Goal: Task Accomplishment & Management: Complete application form

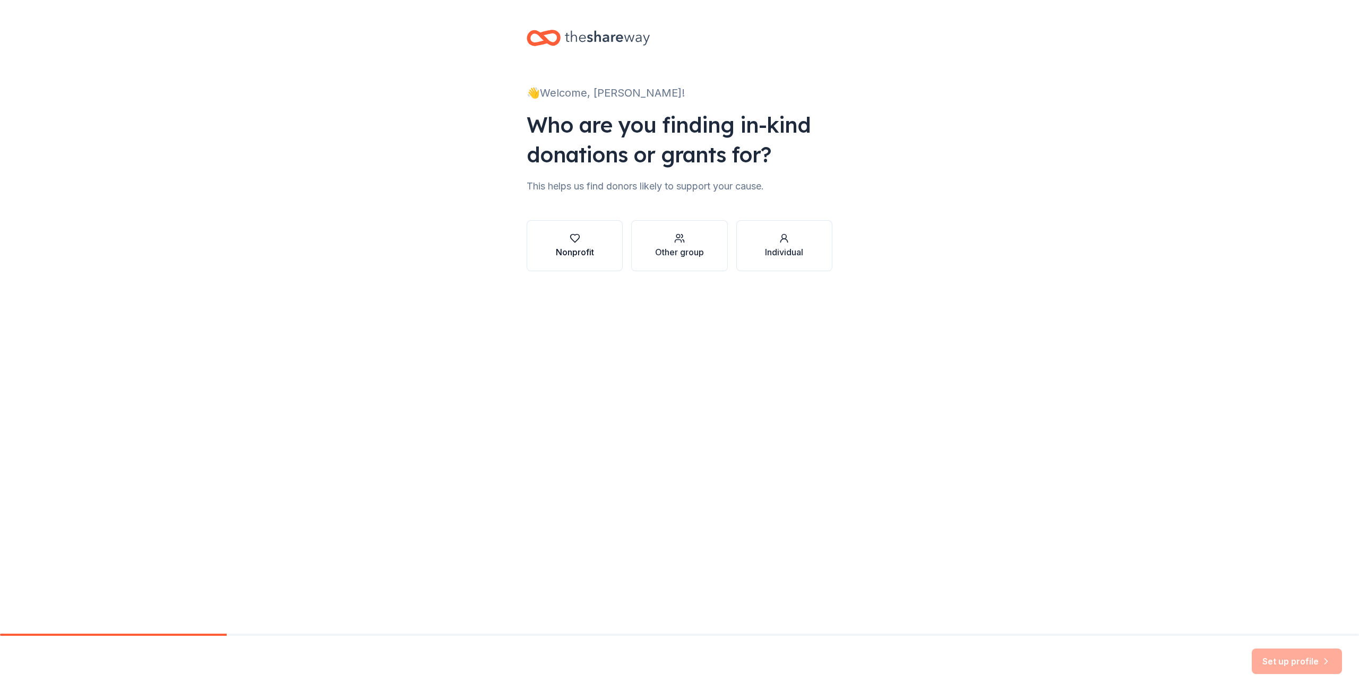
click at [583, 249] on div "Nonprofit" at bounding box center [575, 252] width 38 height 13
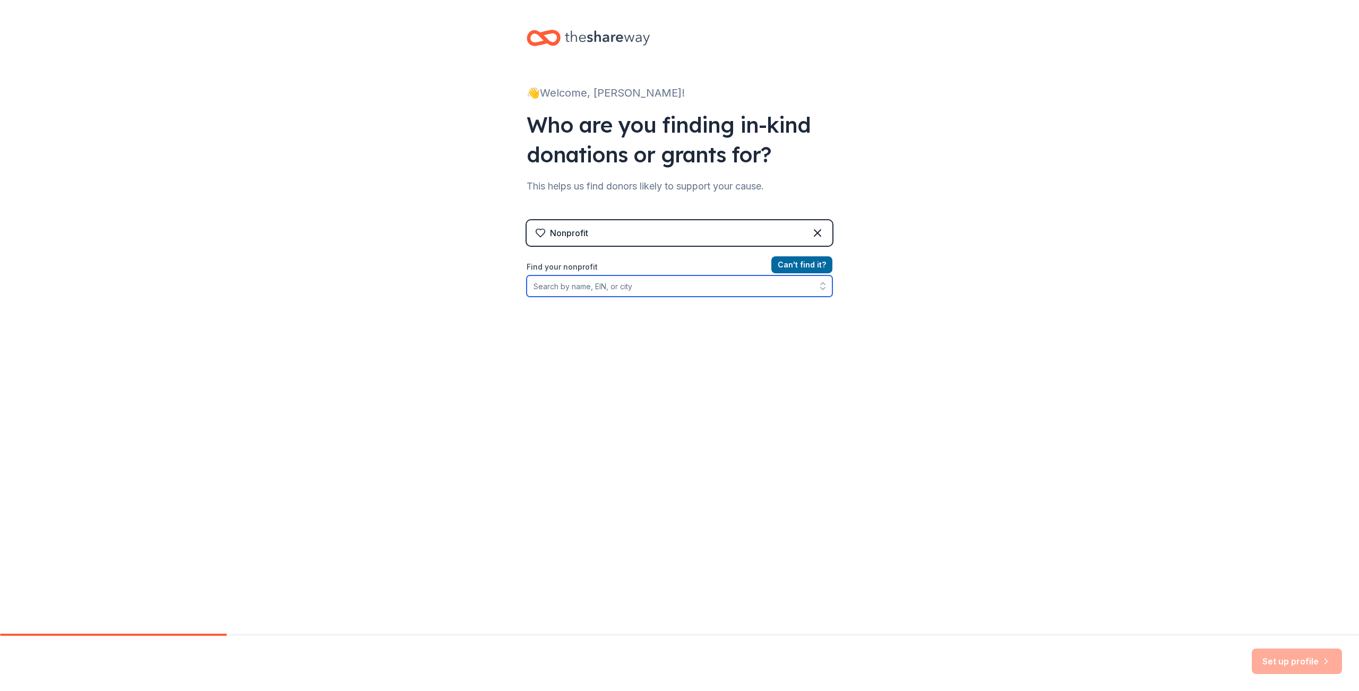
click at [596, 283] on input "Find your nonprofit" at bounding box center [680, 286] width 306 height 21
type input "best"
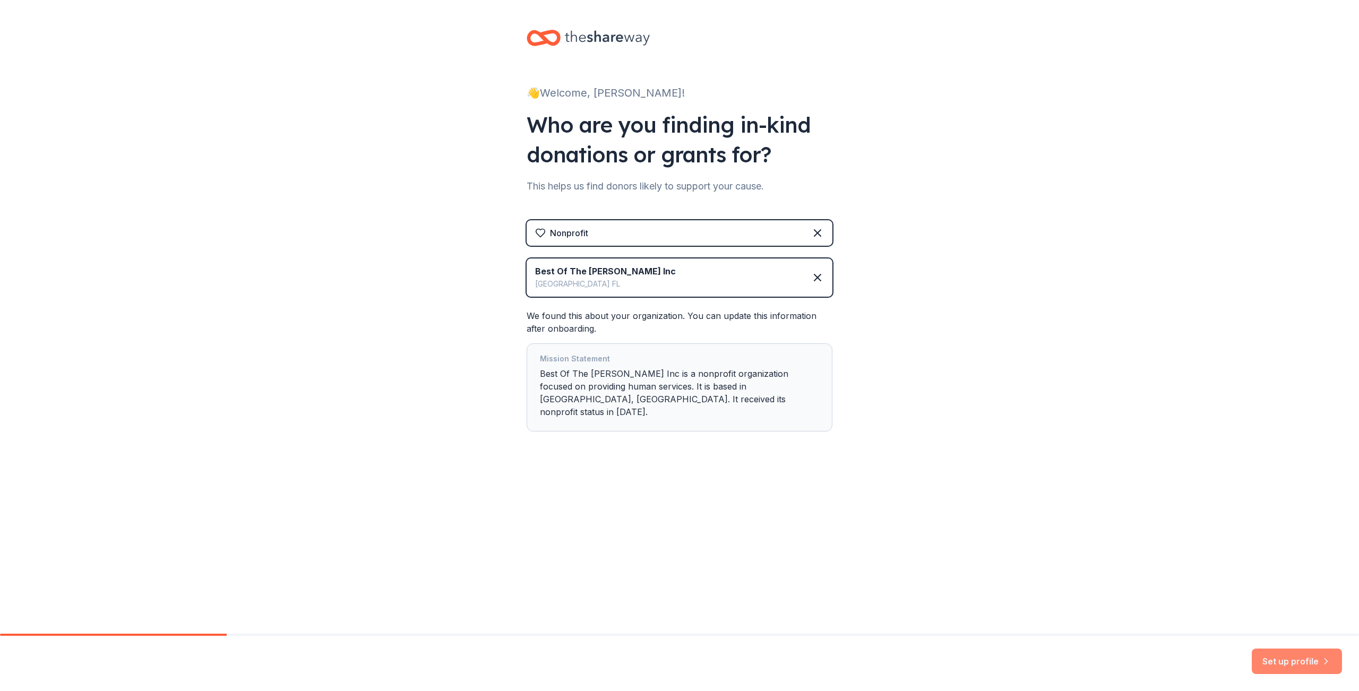
click at [1278, 663] on button "Set up profile" at bounding box center [1297, 661] width 90 height 25
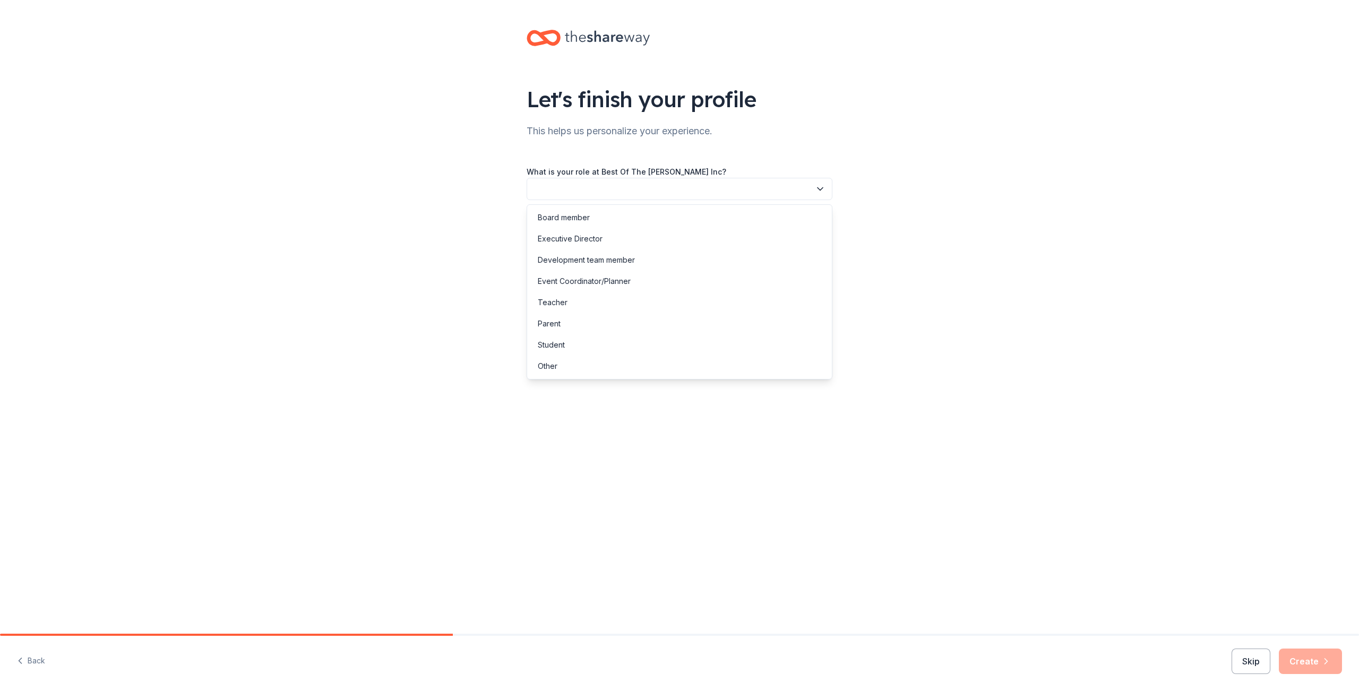
click at [692, 188] on button "button" at bounding box center [680, 189] width 306 height 22
click at [622, 217] on div "Board member" at bounding box center [679, 217] width 300 height 21
click at [588, 240] on button "button" at bounding box center [680, 237] width 306 height 22
click at [588, 286] on div "1 to 2 years" at bounding box center [679, 286] width 300 height 21
click at [580, 282] on button "button" at bounding box center [680, 284] width 306 height 22
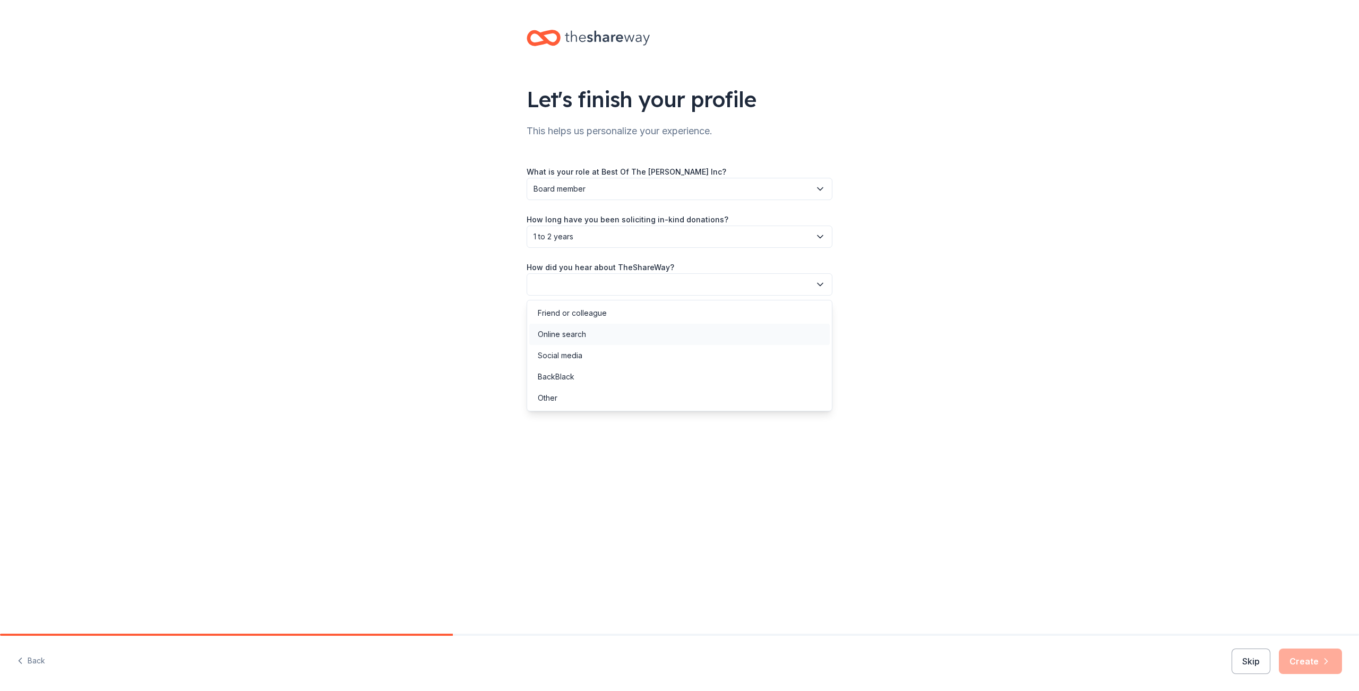
click at [579, 325] on div "Online search" at bounding box center [679, 334] width 300 height 21
click at [1317, 656] on button "Create" at bounding box center [1310, 661] width 63 height 25
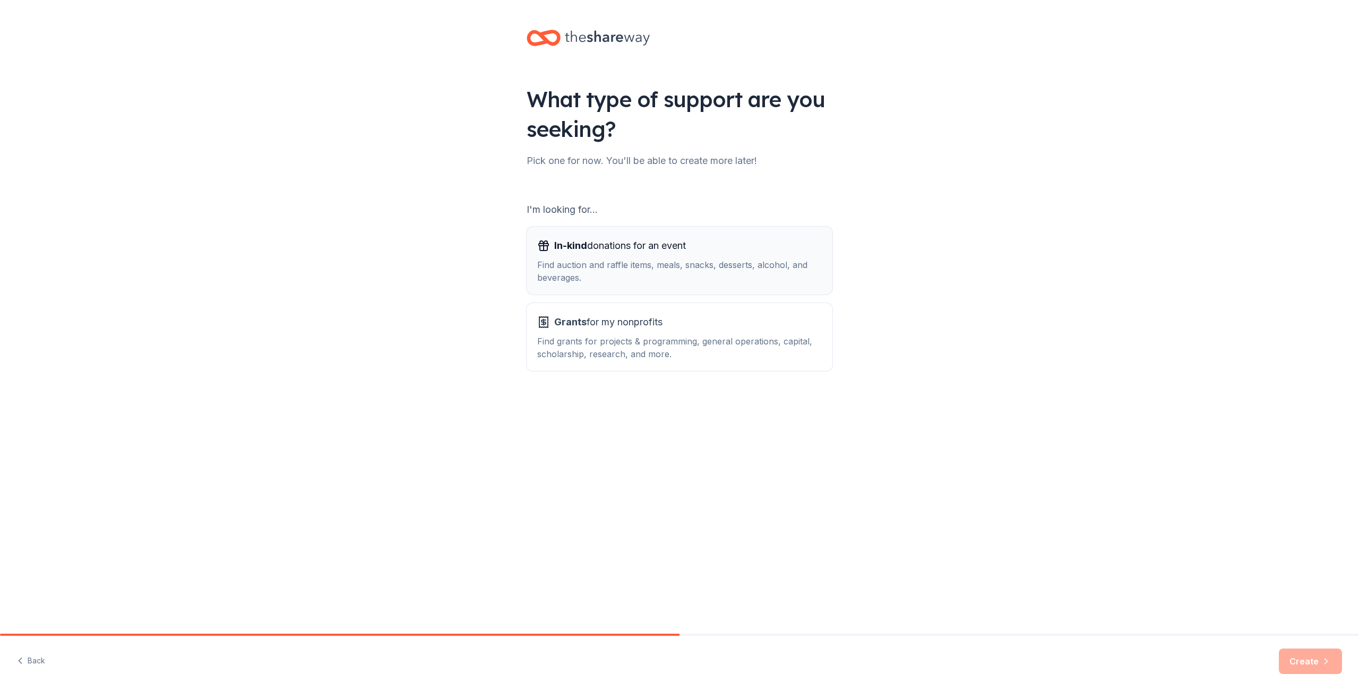
click at [677, 261] on div "Find auction and raffle items, meals, snacks, desserts, alcohol, and beverages." at bounding box center [679, 271] width 285 height 25
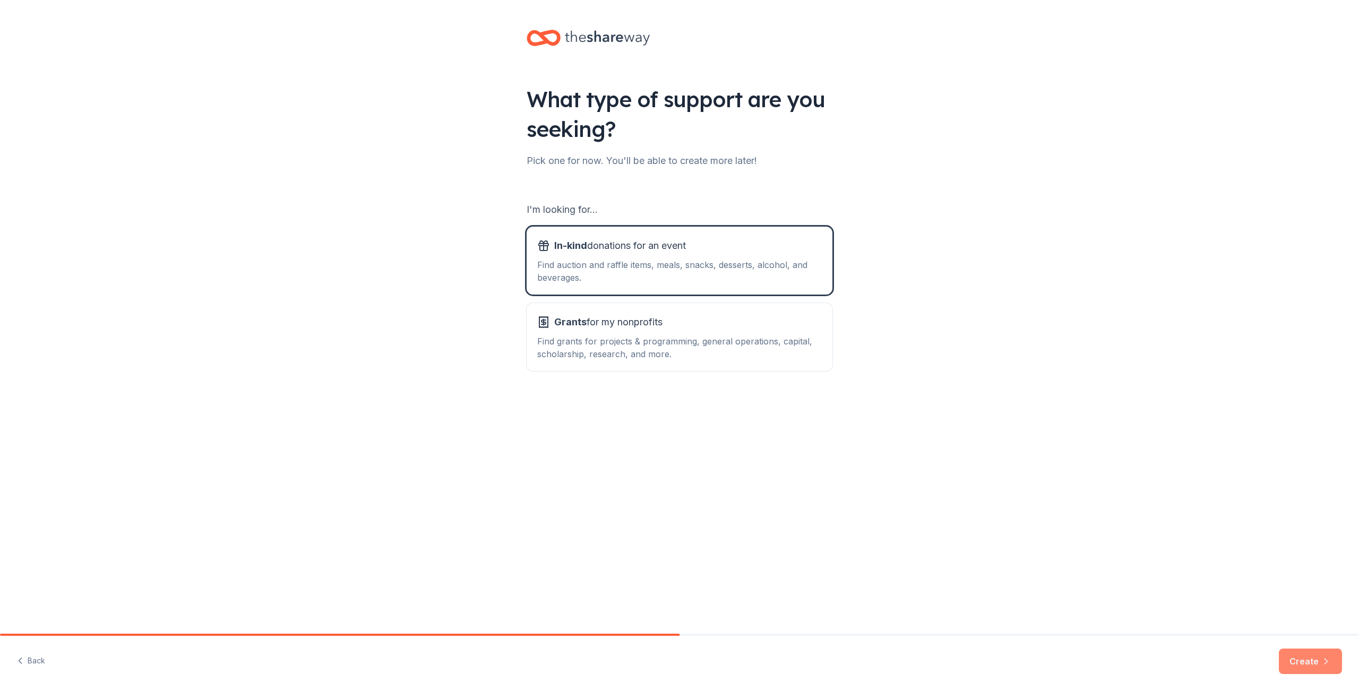
click at [1306, 665] on button "Create" at bounding box center [1310, 661] width 63 height 25
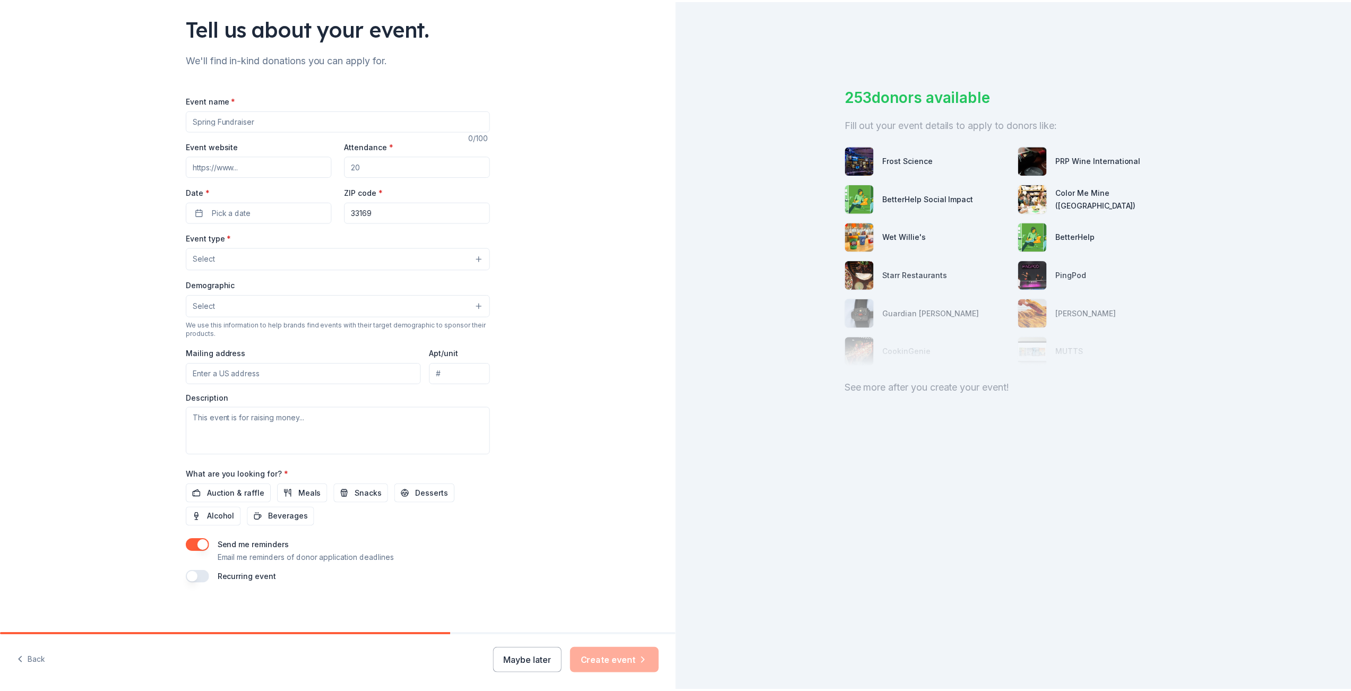
scroll to position [73, 0]
click at [534, 652] on button "Maybe later" at bounding box center [530, 661] width 69 height 25
click at [534, 664] on button "Maybe later" at bounding box center [530, 661] width 69 height 25
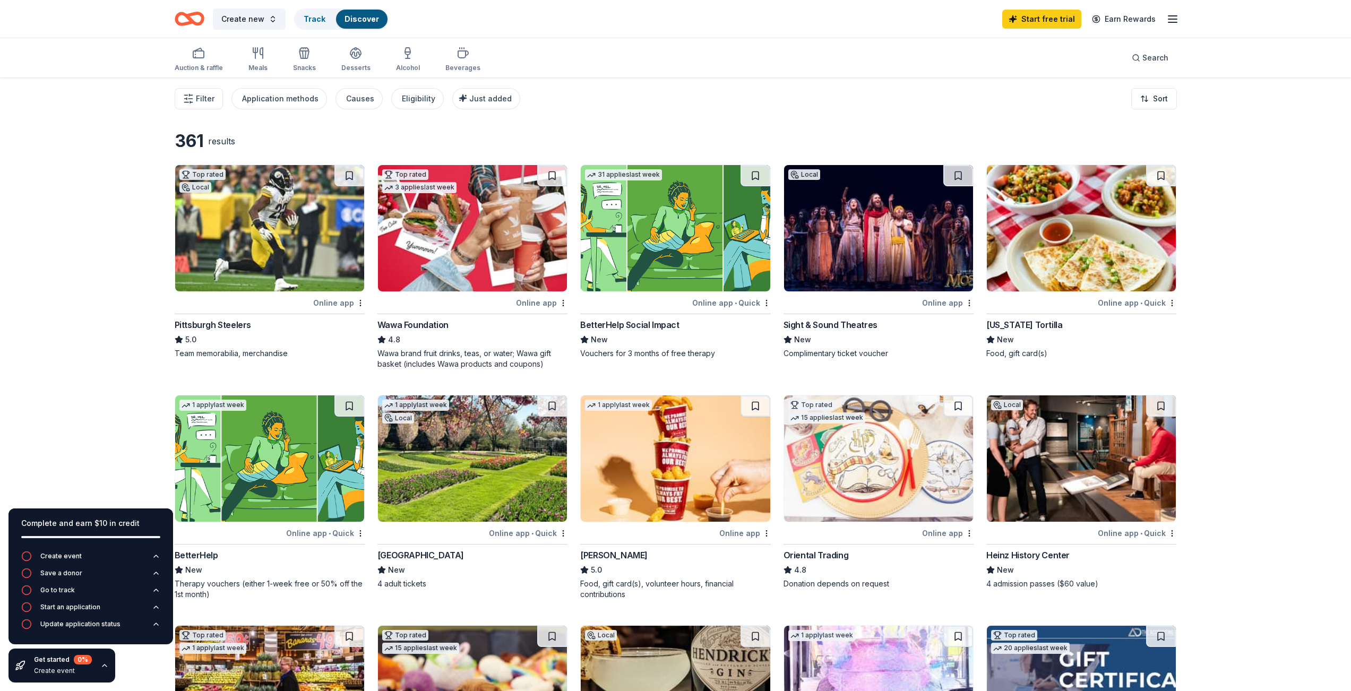
click at [1166, 21] on icon "button" at bounding box center [1172, 19] width 13 height 13
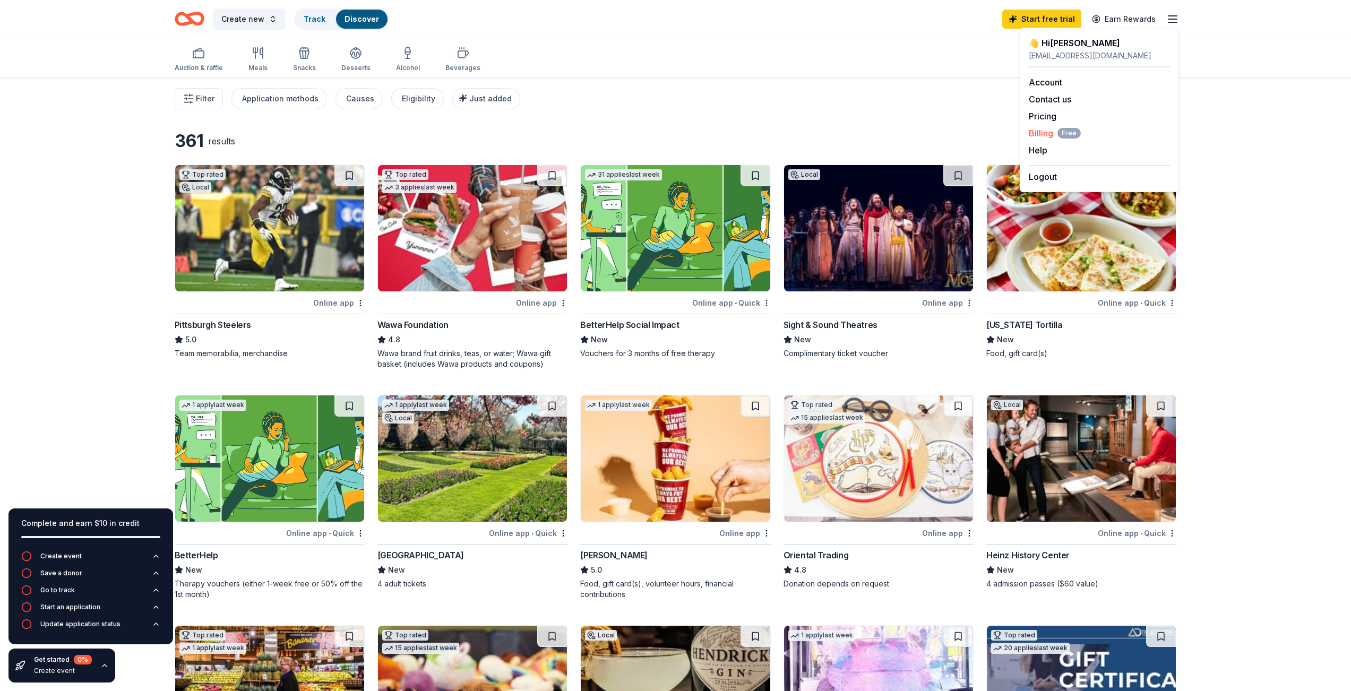
click at [1045, 133] on span "Billing Free" at bounding box center [1055, 133] width 52 height 13
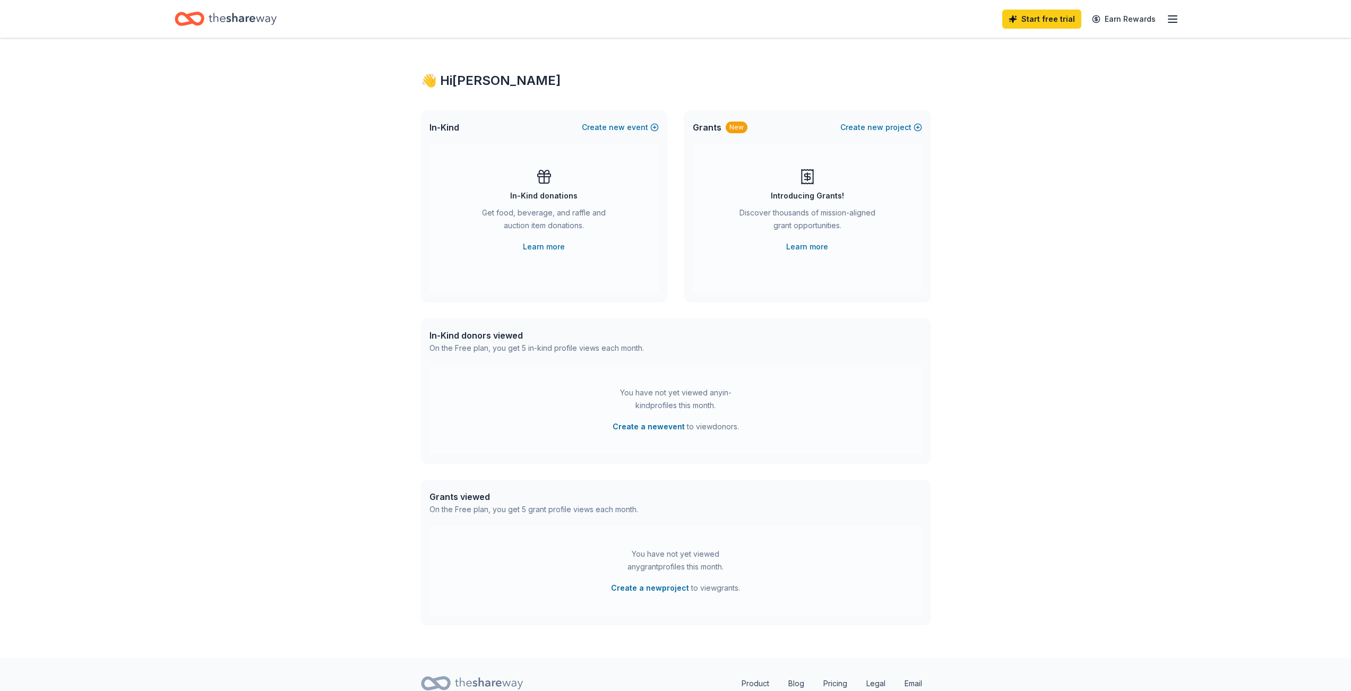
click at [1169, 20] on icon "button" at bounding box center [1172, 19] width 13 height 13
click at [1034, 80] on link "Account" at bounding box center [1045, 82] width 33 height 11
